Goal: Communication & Community: Share content

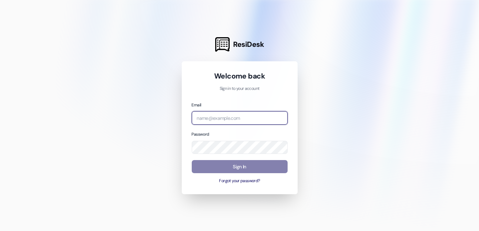
click at [213, 114] on input "email" at bounding box center [240, 117] width 96 height 13
type input "[EMAIL_ADDRESS][DOMAIN_NAME]"
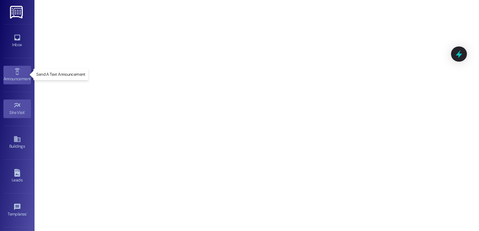
click at [17, 78] on div "Announcement •" at bounding box center [17, 78] width 34 height 7
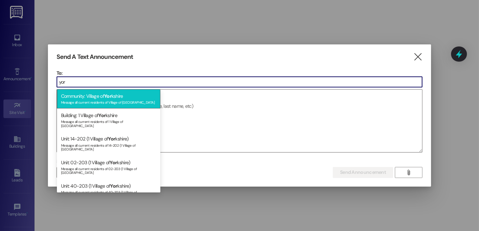
type input "yor"
click at [85, 96] on div "Community: Village of [GEOGRAPHIC_DATA] Message all current residents of [GEOGR…" at bounding box center [108, 99] width 103 height 20
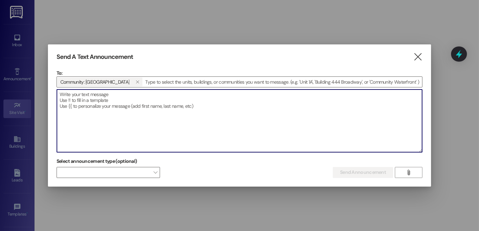
drag, startPoint x: 162, startPoint y: 101, endPoint x: 161, endPoint y: 94, distance: 6.4
click at [162, 101] on textarea at bounding box center [239, 121] width 365 height 63
paste textarea "Hi Yorkshire members, we have plenty of goods left from food distribution. We w…"
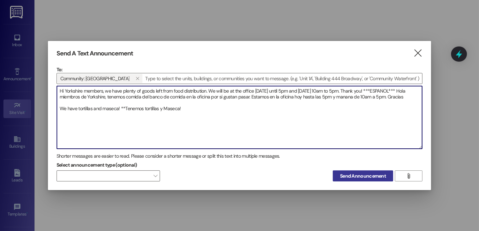
type textarea "Hi Yorkshire members, we have plenty of goods left from food distribution. We w…"
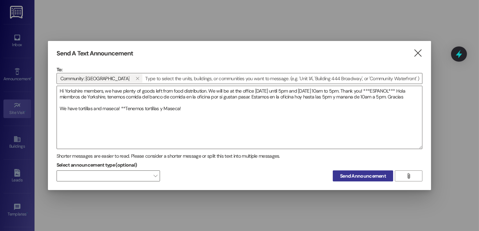
click at [363, 177] on span "Send Announcement" at bounding box center [363, 176] width 46 height 7
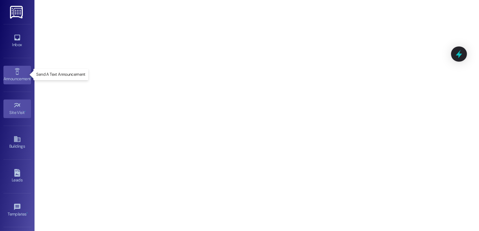
click at [13, 75] on div "Announcement •" at bounding box center [17, 78] width 34 height 7
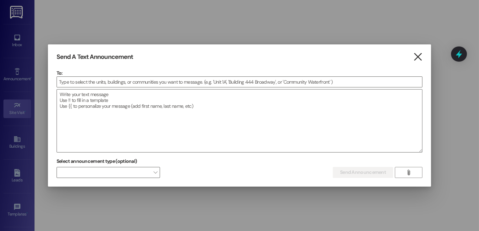
click at [415, 57] on icon "" at bounding box center [417, 56] width 9 height 7
